Goal: Task Accomplishment & Management: Complete application form

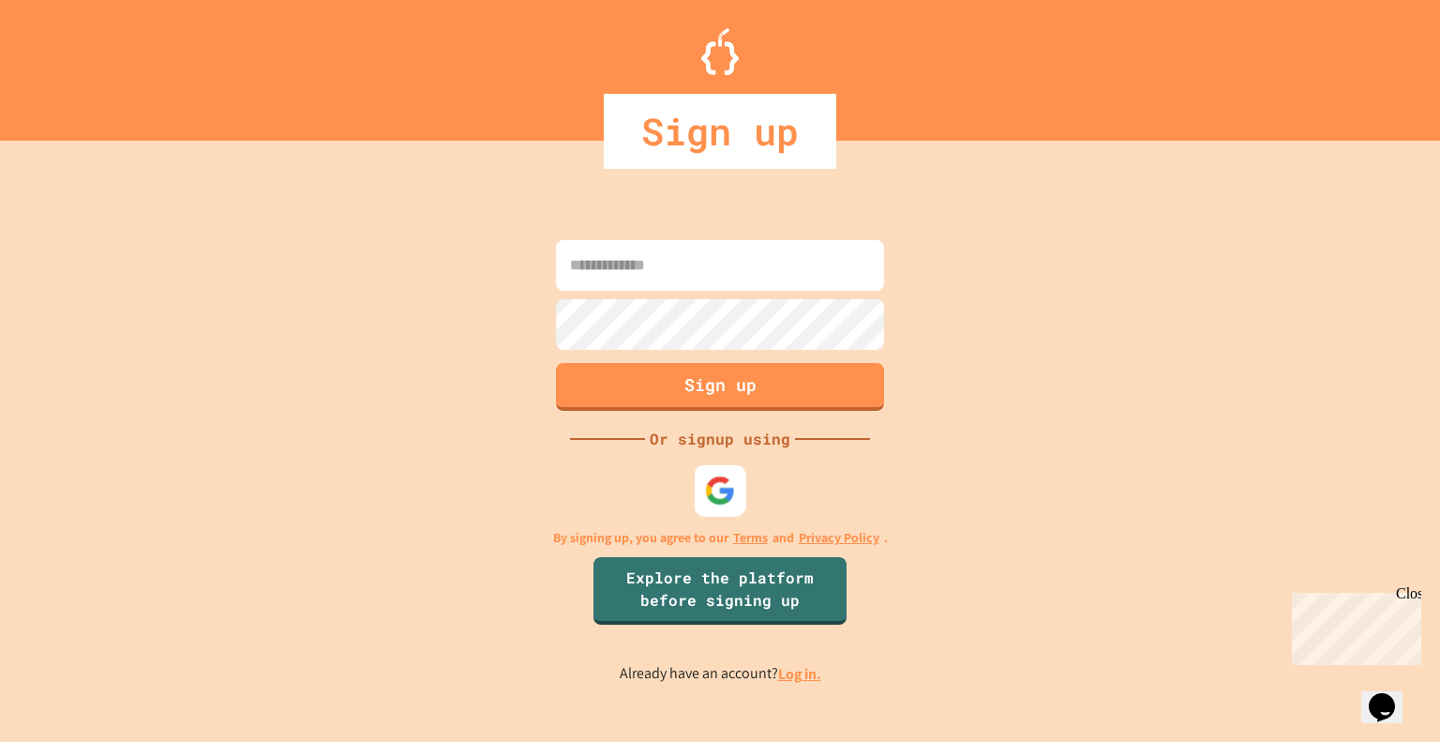
click at [705, 468] on div at bounding box center [721, 490] width 52 height 52
click at [746, 247] on input at bounding box center [720, 265] width 328 height 51
type input "**********"
